Goal: Transaction & Acquisition: Purchase product/service

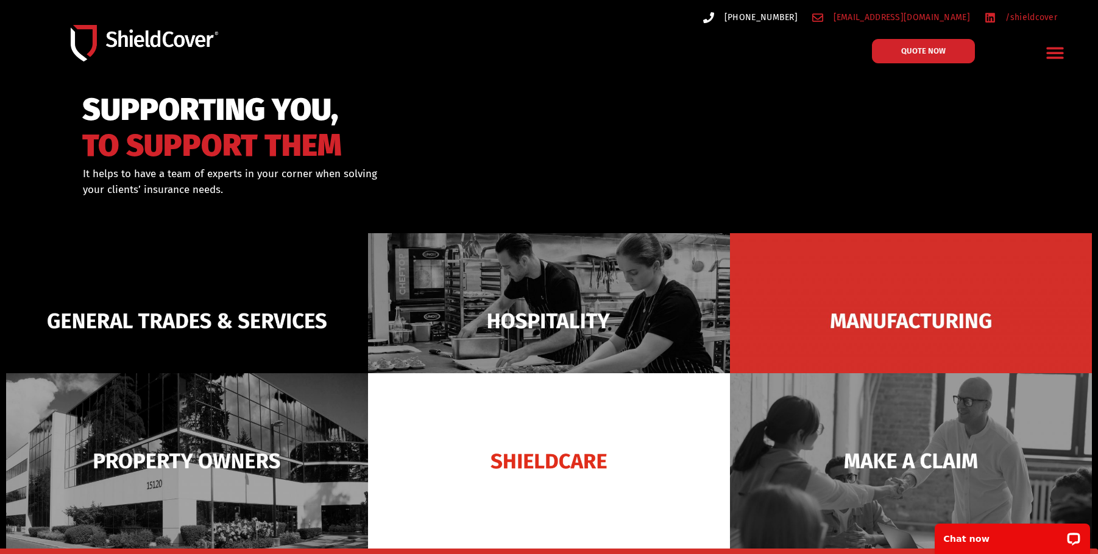
click at [798, 18] on span "[PHONE_NUMBER]" at bounding box center [759, 17] width 76 height 15
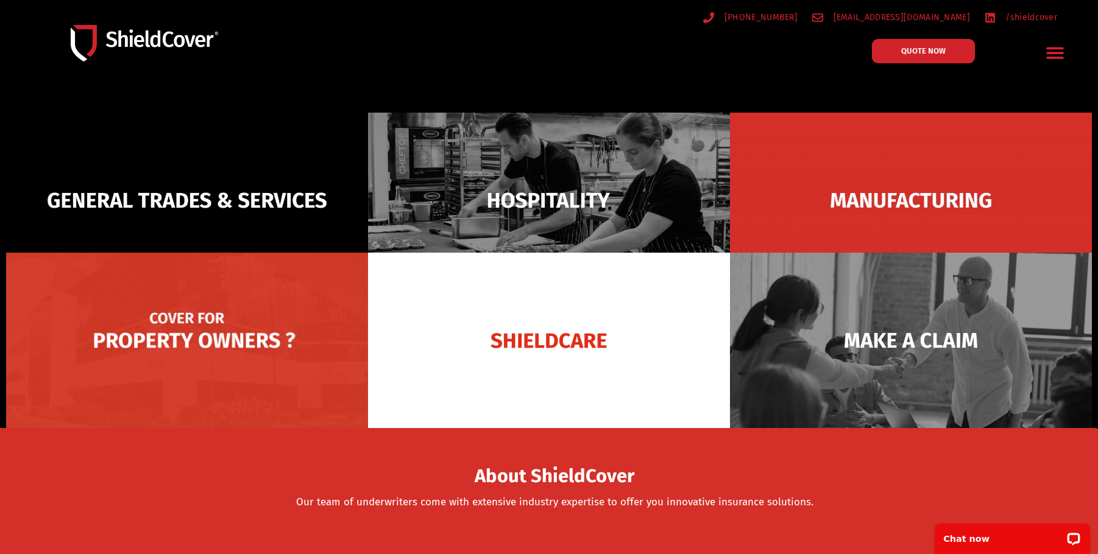
scroll to position [122, 0]
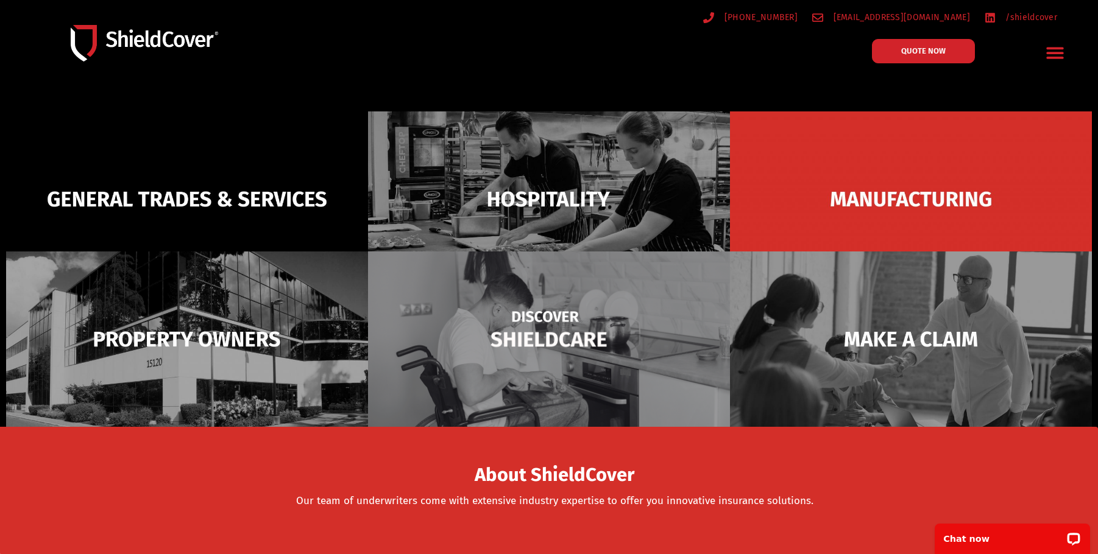
click at [572, 358] on img at bounding box center [549, 339] width 362 height 175
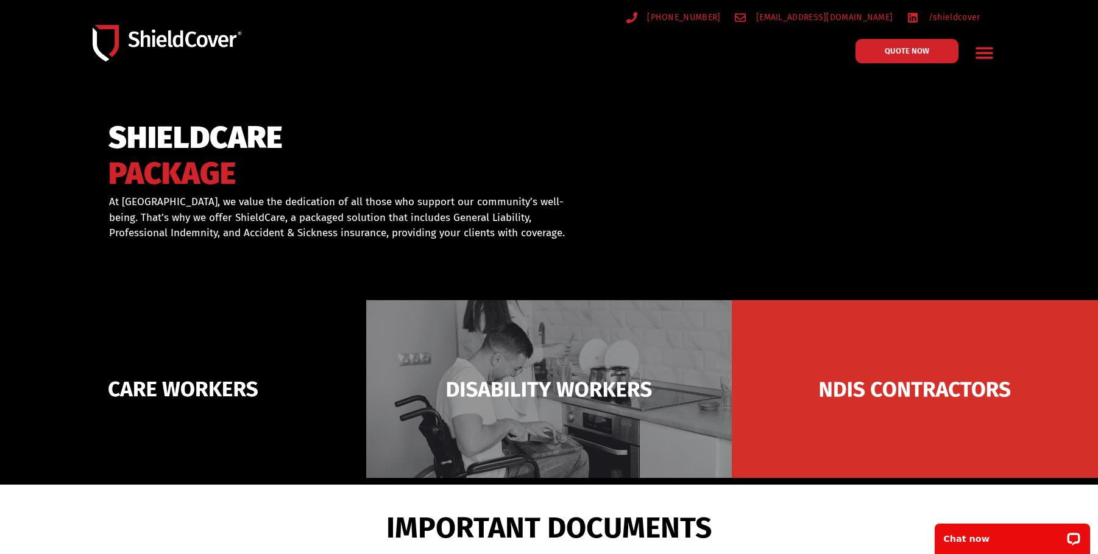
click at [144, 39] on img at bounding box center [167, 43] width 149 height 37
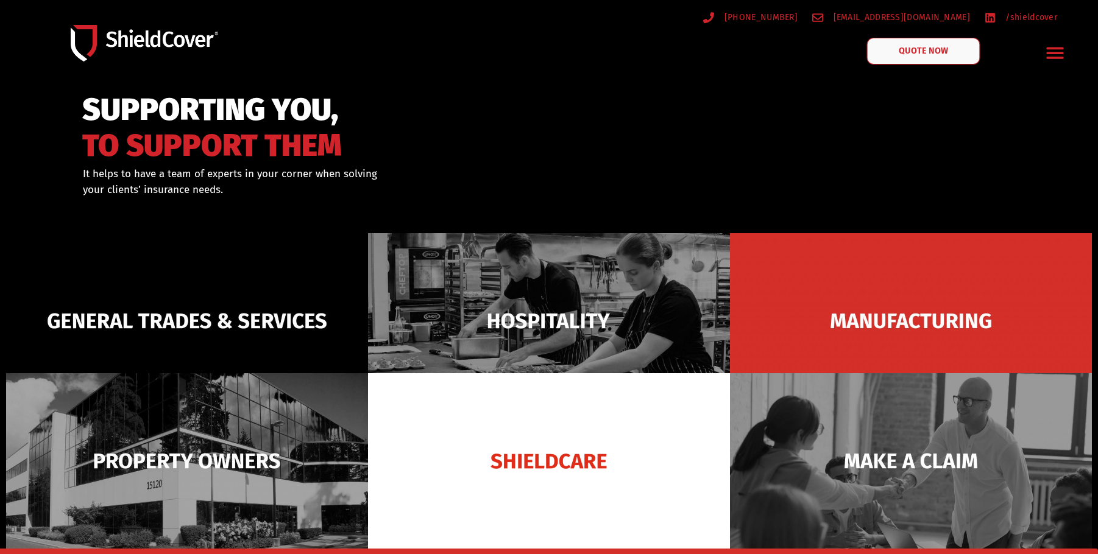
click at [909, 38] on link "QUOTE NOW" at bounding box center [922, 51] width 113 height 27
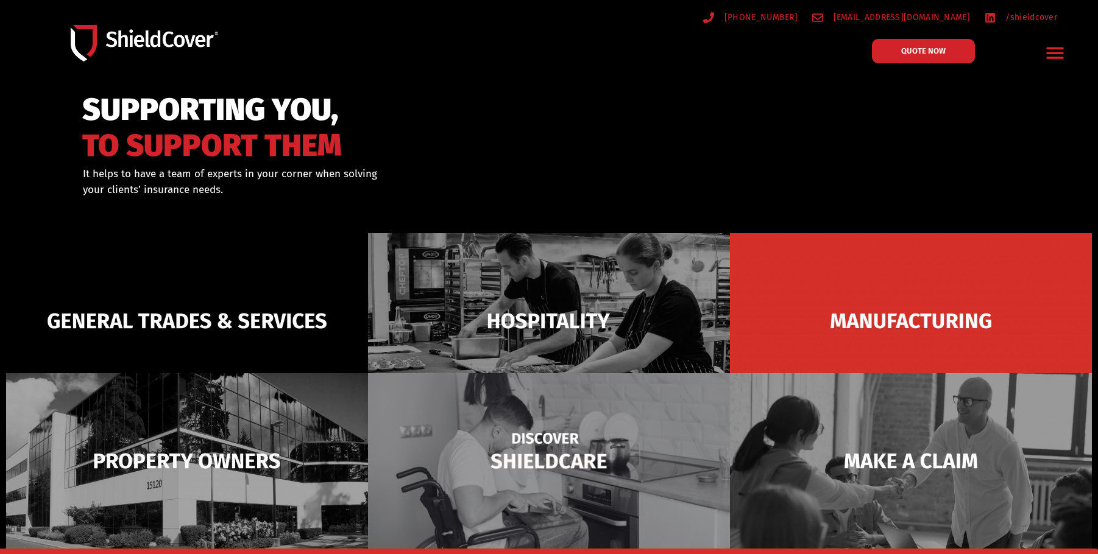
click at [537, 467] on img at bounding box center [549, 461] width 362 height 175
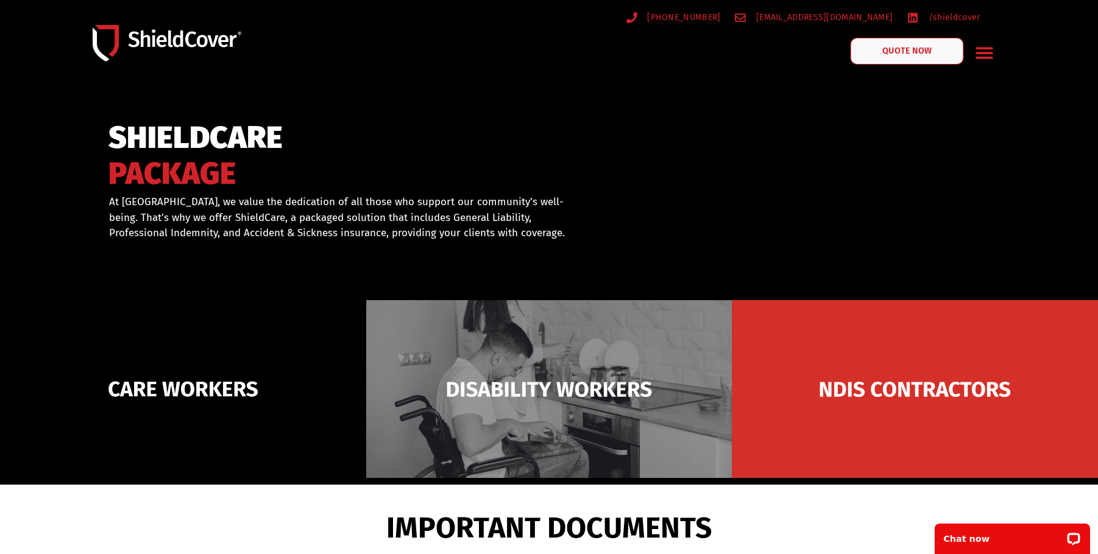
click at [891, 55] on span "QUOTE NOW" at bounding box center [906, 51] width 49 height 9
